Goal: Information Seeking & Learning: Learn about a topic

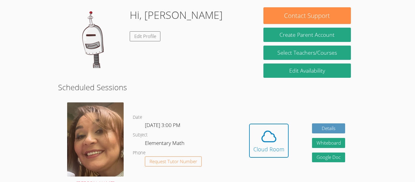
scroll to position [92, 0]
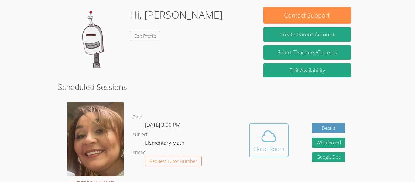
click at [275, 133] on icon at bounding box center [269, 136] width 17 height 17
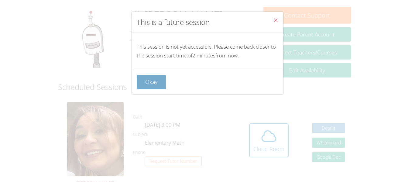
click at [151, 79] on button "Okay" at bounding box center [151, 82] width 29 height 14
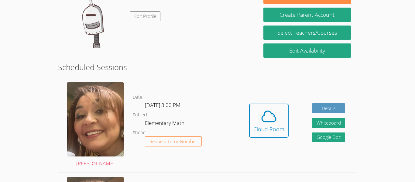
scroll to position [112, 0]
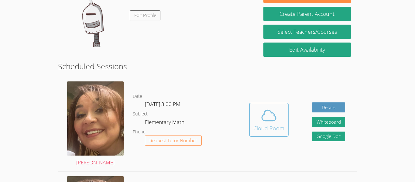
click at [257, 126] on div "Cloud Room" at bounding box center [269, 128] width 31 height 9
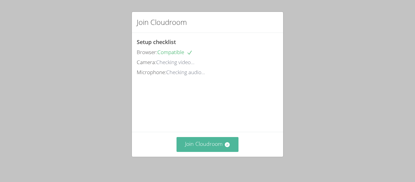
click at [216, 139] on button "Join Cloudroom" at bounding box center [208, 144] width 62 height 15
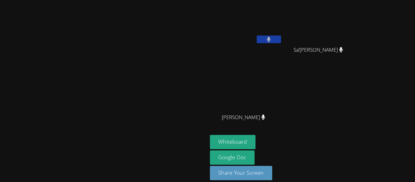
click at [149, 103] on video at bounding box center [103, 82] width 91 height 114
click at [149, 25] on video at bounding box center [103, 82] width 91 height 114
click at [149, 139] on video at bounding box center [103, 82] width 91 height 114
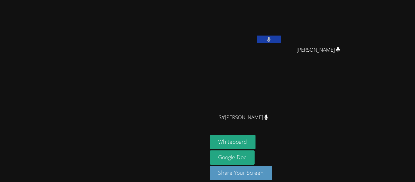
click at [58, 123] on video at bounding box center [103, 82] width 91 height 114
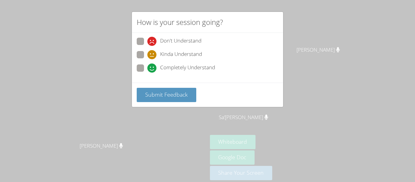
click at [147, 73] on span at bounding box center [147, 73] width 0 height 0
click at [147, 70] on input "Completely Understand" at bounding box center [149, 66] width 5 height 5
radio input "true"
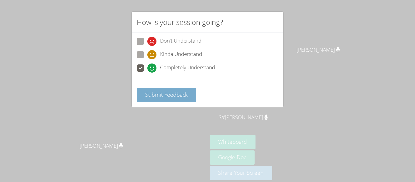
click at [160, 101] on button "Submit Feedback" at bounding box center [167, 95] width 60 height 14
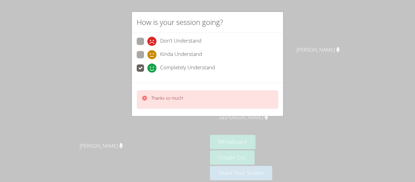
click at [317, 89] on div "How is your session going? Don't Understand Kinda Understand Completely Underst…" at bounding box center [207, 91] width 415 height 182
click at [370, 104] on div "How is your session going? Don't Understand Kinda Understand Completely Underst…" at bounding box center [207, 91] width 415 height 182
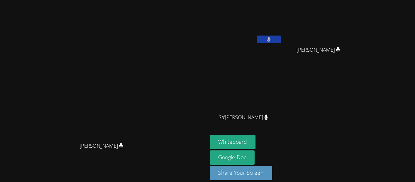
click at [58, 102] on video at bounding box center [103, 82] width 91 height 114
click at [58, 106] on video at bounding box center [103, 82] width 91 height 114
